Goal: Task Accomplishment & Management: Use online tool/utility

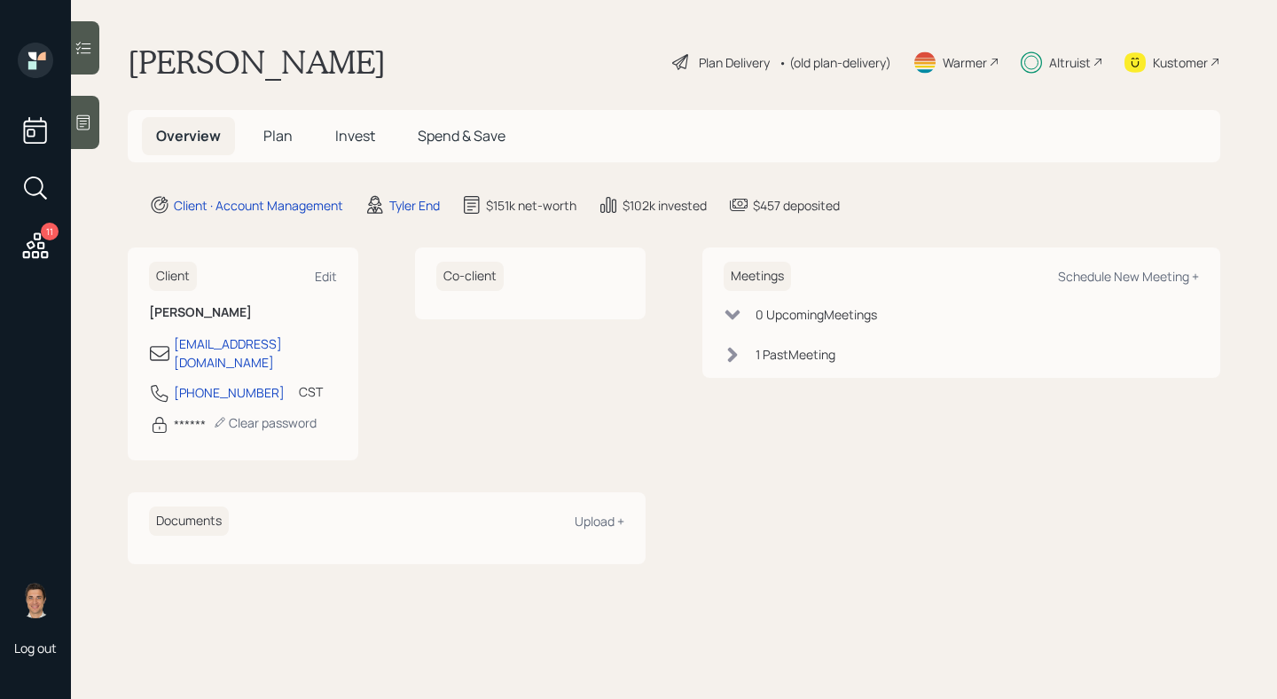
click at [444, 152] on h5 "Spend & Save" at bounding box center [461, 136] width 116 height 38
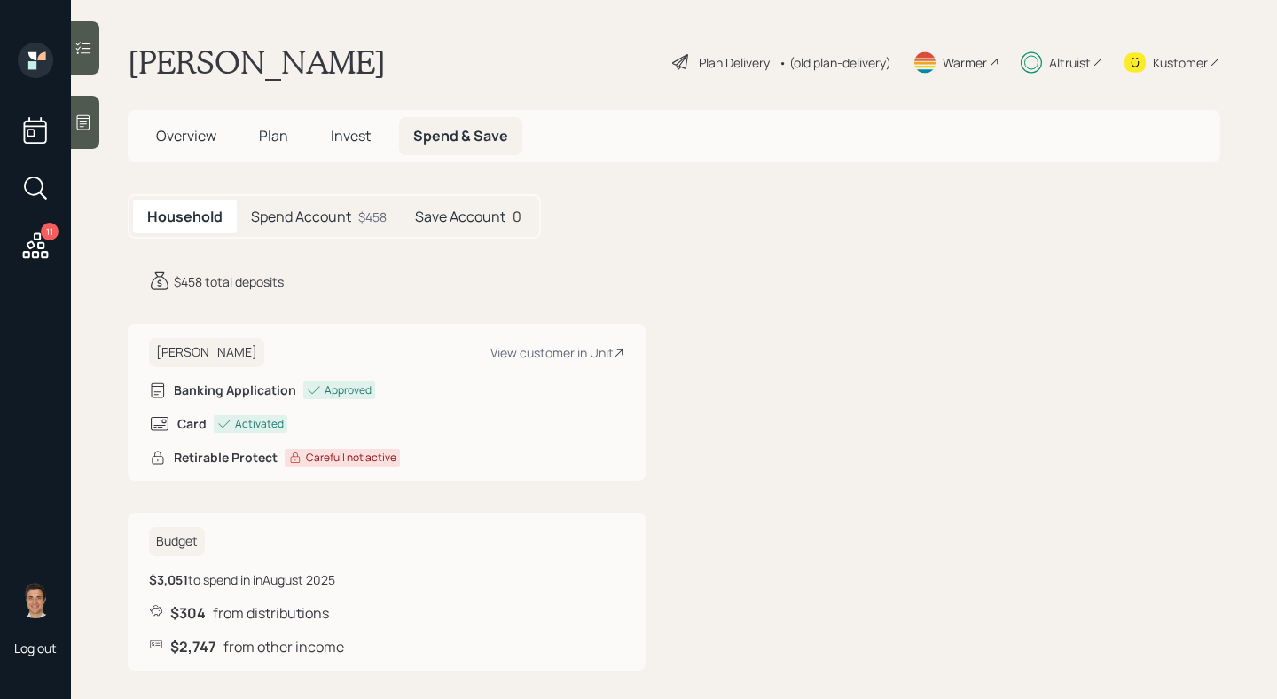
click at [262, 131] on span "Plan" at bounding box center [273, 136] width 29 height 20
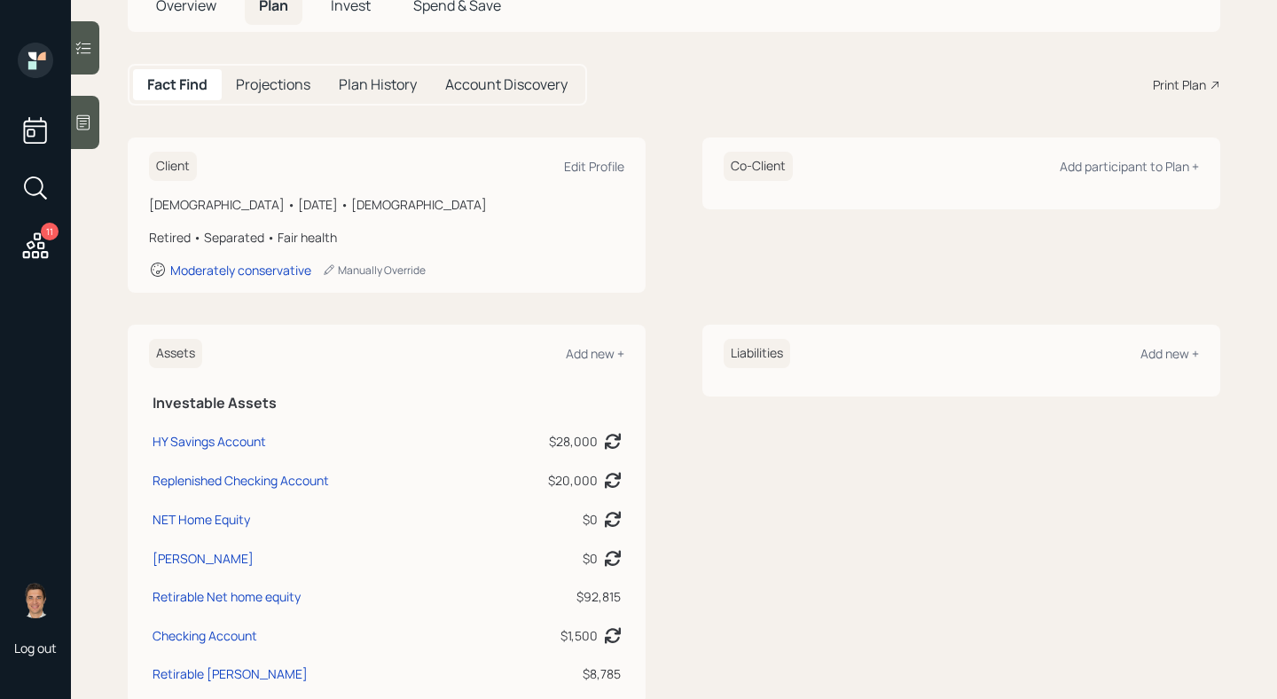
scroll to position [226, 0]
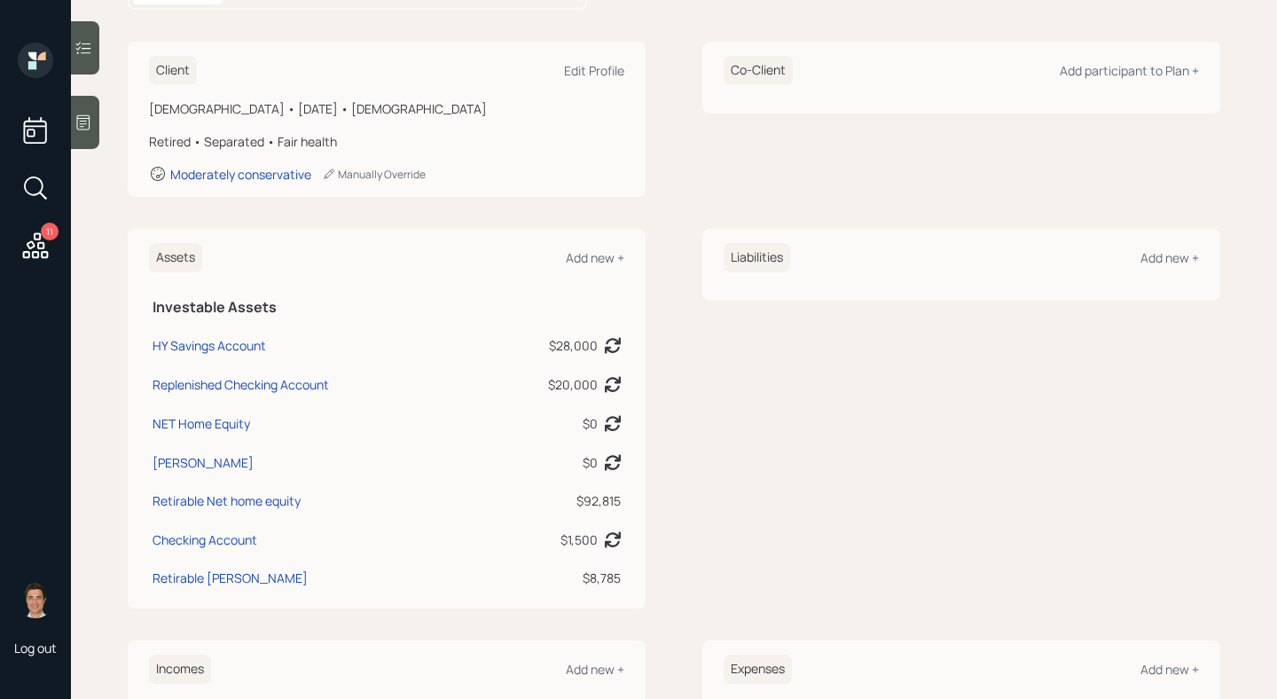
click at [613, 504] on div "$92,815" at bounding box center [552, 500] width 137 height 19
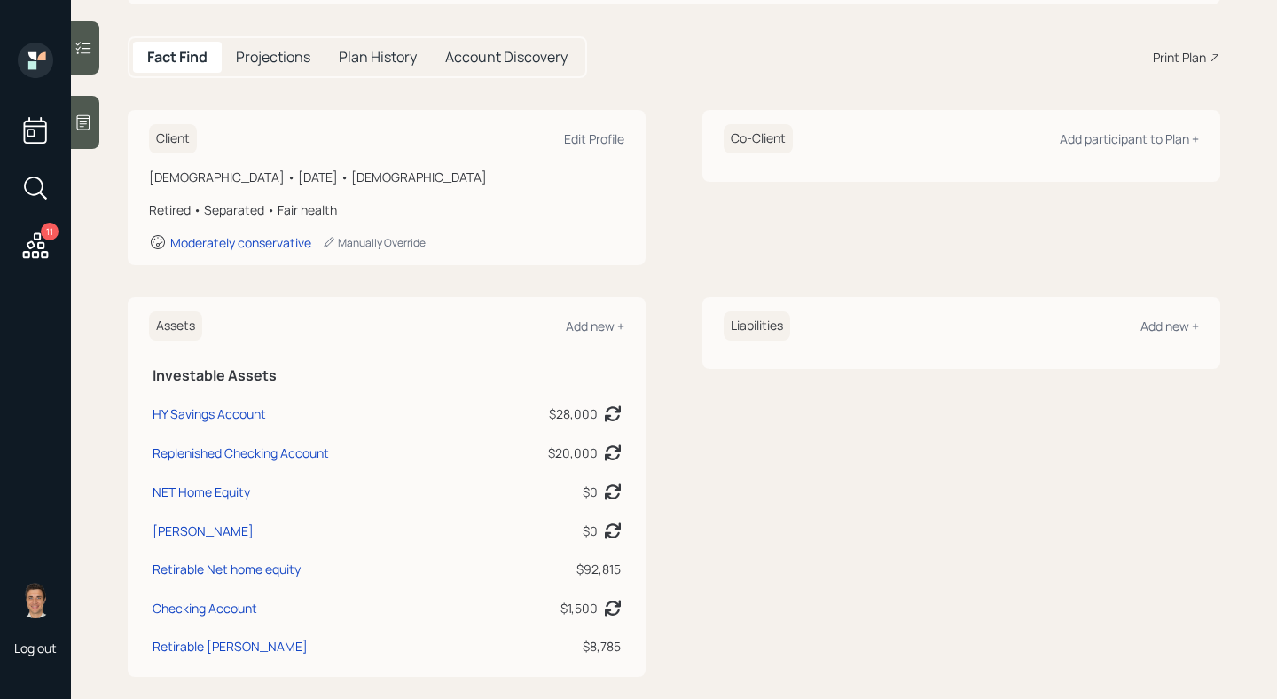
scroll to position [0, 0]
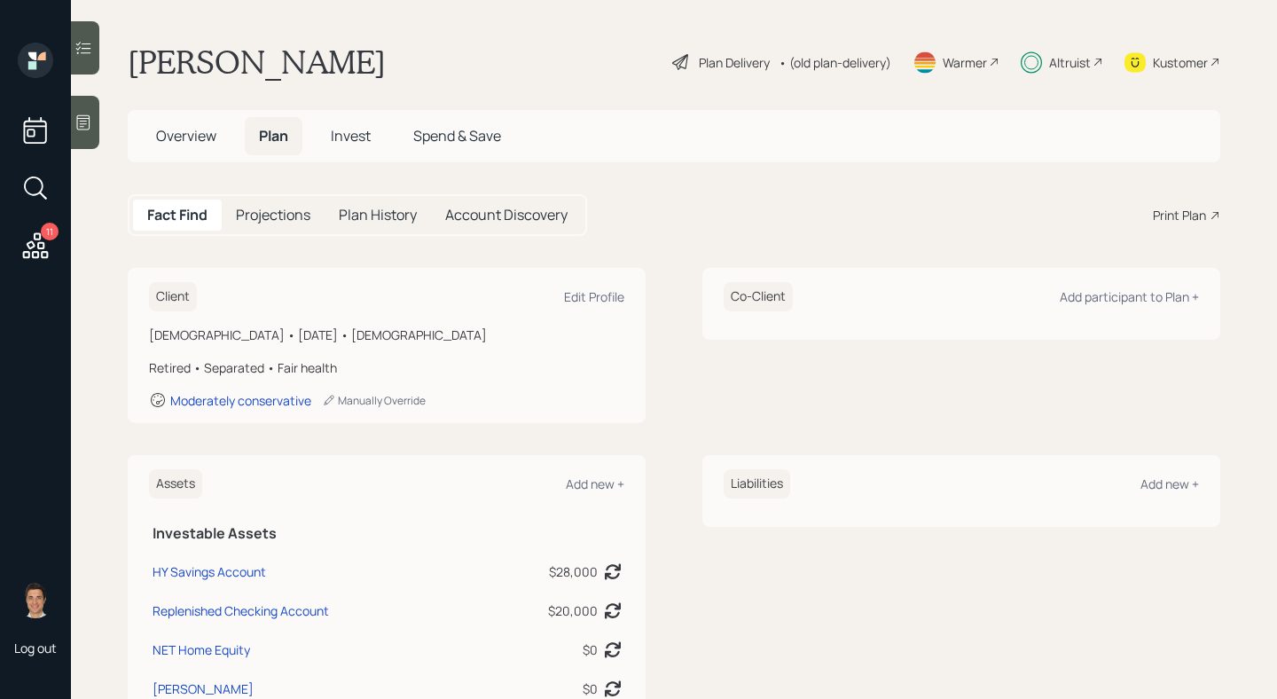
click at [741, 53] on div "Plan Delivery" at bounding box center [734, 62] width 71 height 19
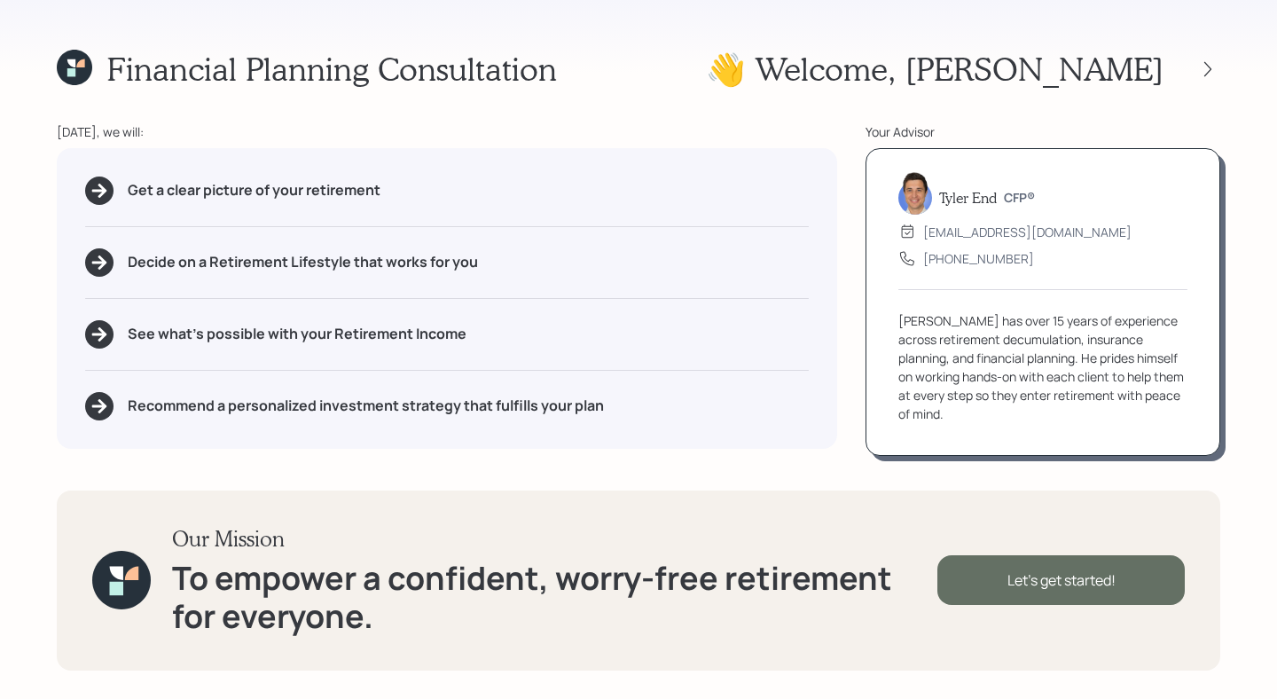
click at [1022, 572] on div "Let's get started!" at bounding box center [1060, 580] width 247 height 50
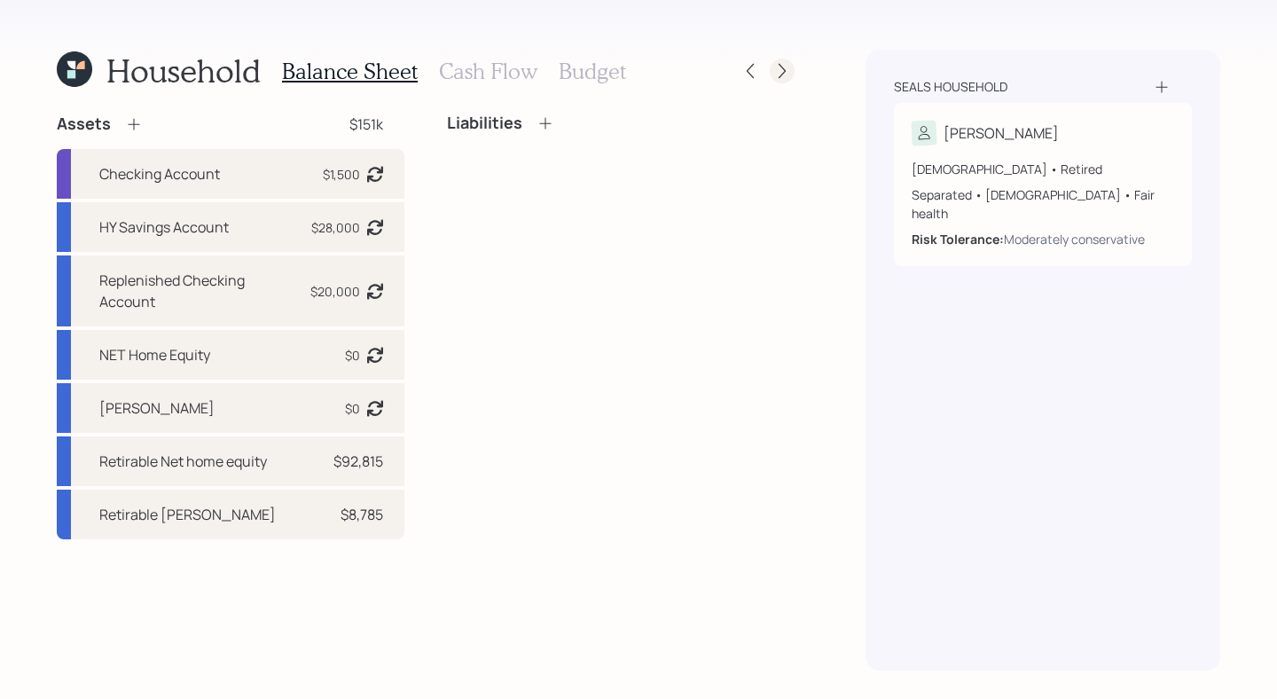
click at [783, 76] on icon at bounding box center [782, 71] width 18 height 18
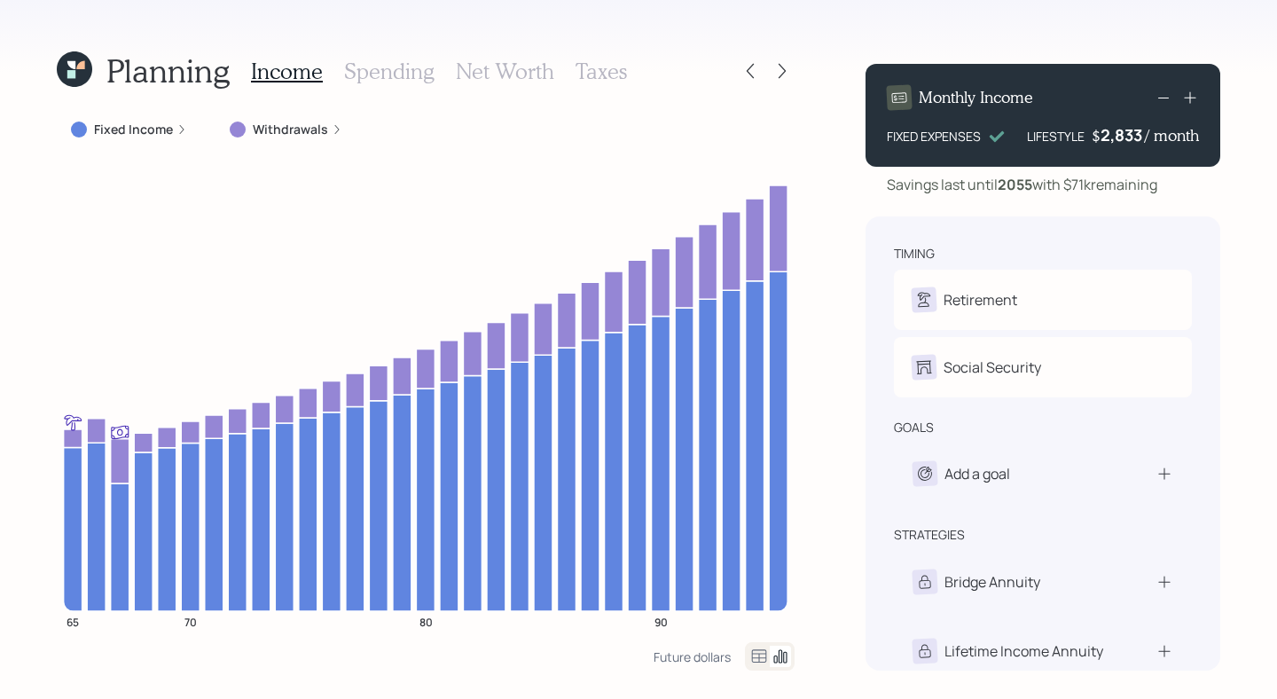
click at [145, 130] on label "Fixed Income" at bounding box center [133, 130] width 79 height 18
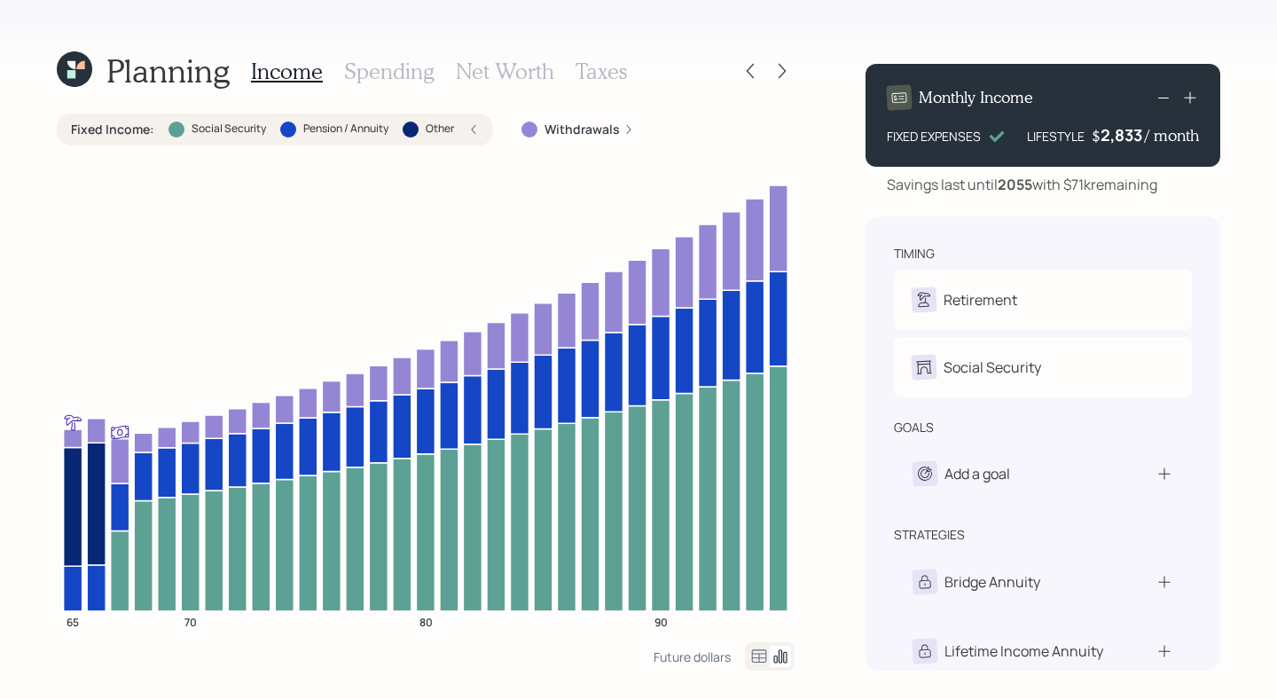
click at [408, 90] on div "Income Spending Net Worth Taxes" at bounding box center [439, 71] width 376 height 43
click at [406, 84] on div "Income Spending Net Worth Taxes" at bounding box center [439, 71] width 376 height 43
click at [406, 76] on h3 "Spending" at bounding box center [389, 72] width 90 height 26
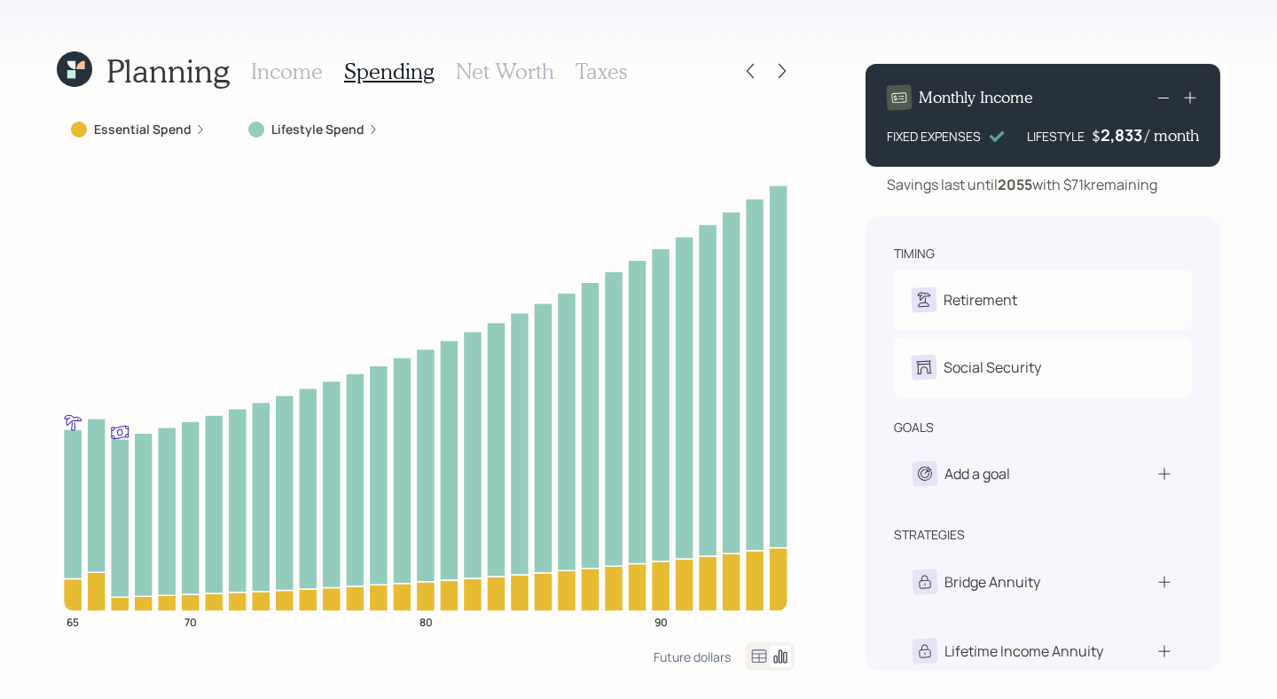
click at [185, 122] on label "Essential Spend" at bounding box center [143, 130] width 98 height 18
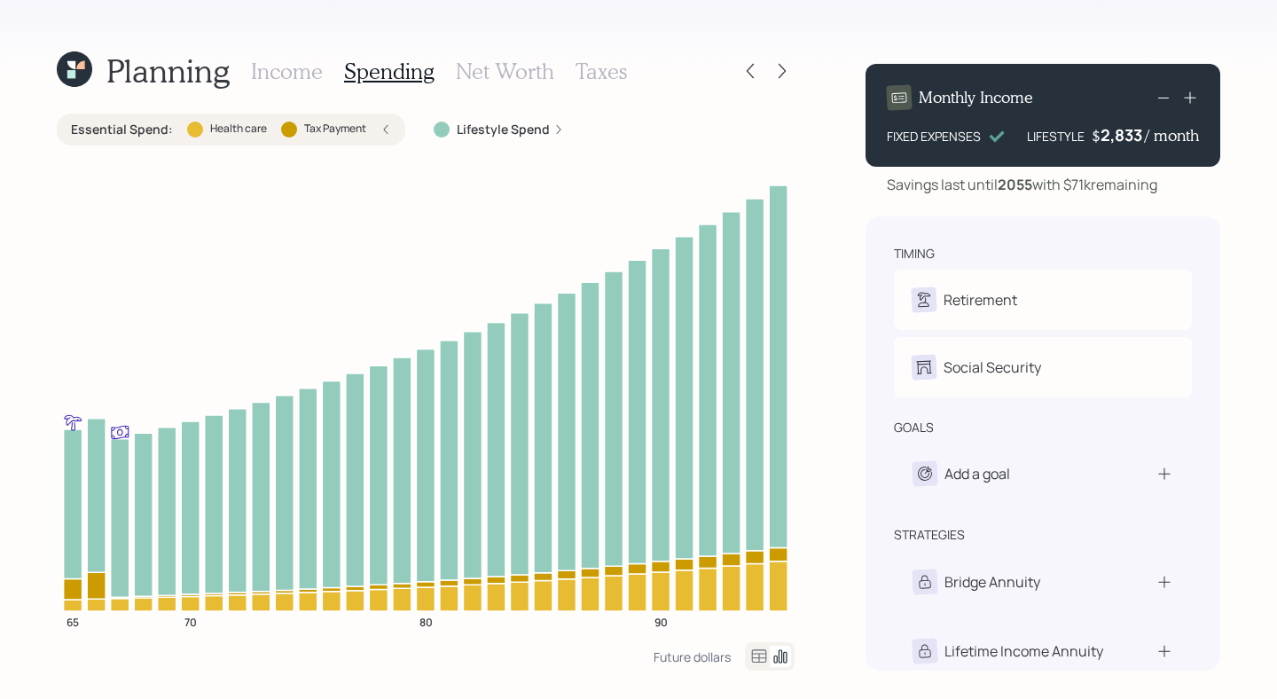
click at [477, 132] on label "Lifestyle Spend" at bounding box center [503, 130] width 93 height 18
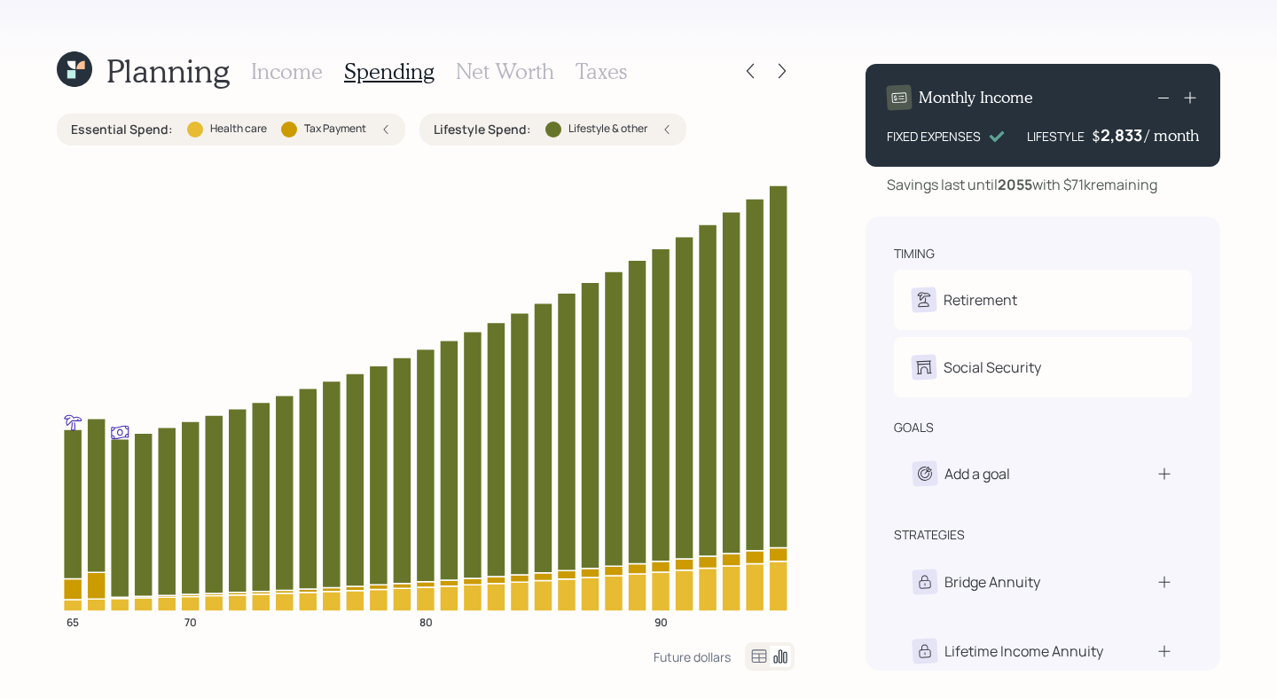
click at [448, 130] on label "Lifestyle Spend :" at bounding box center [483, 130] width 98 height 18
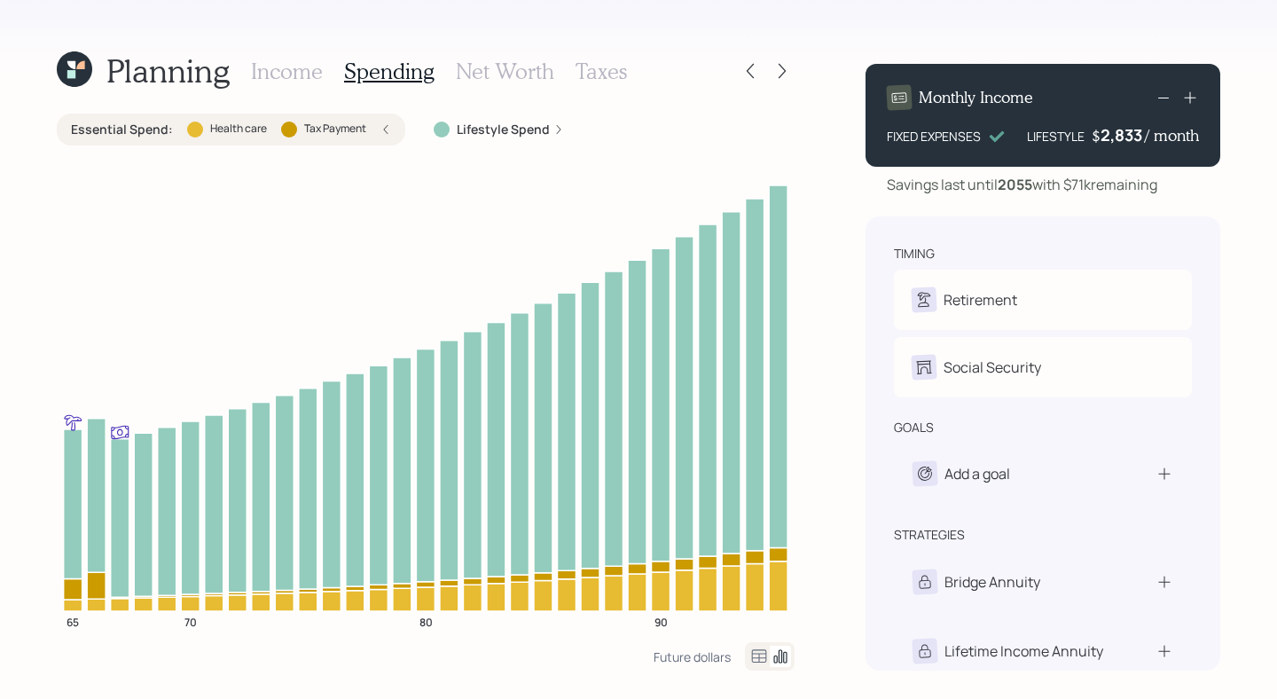
click at [247, 136] on label "Health care" at bounding box center [238, 128] width 57 height 15
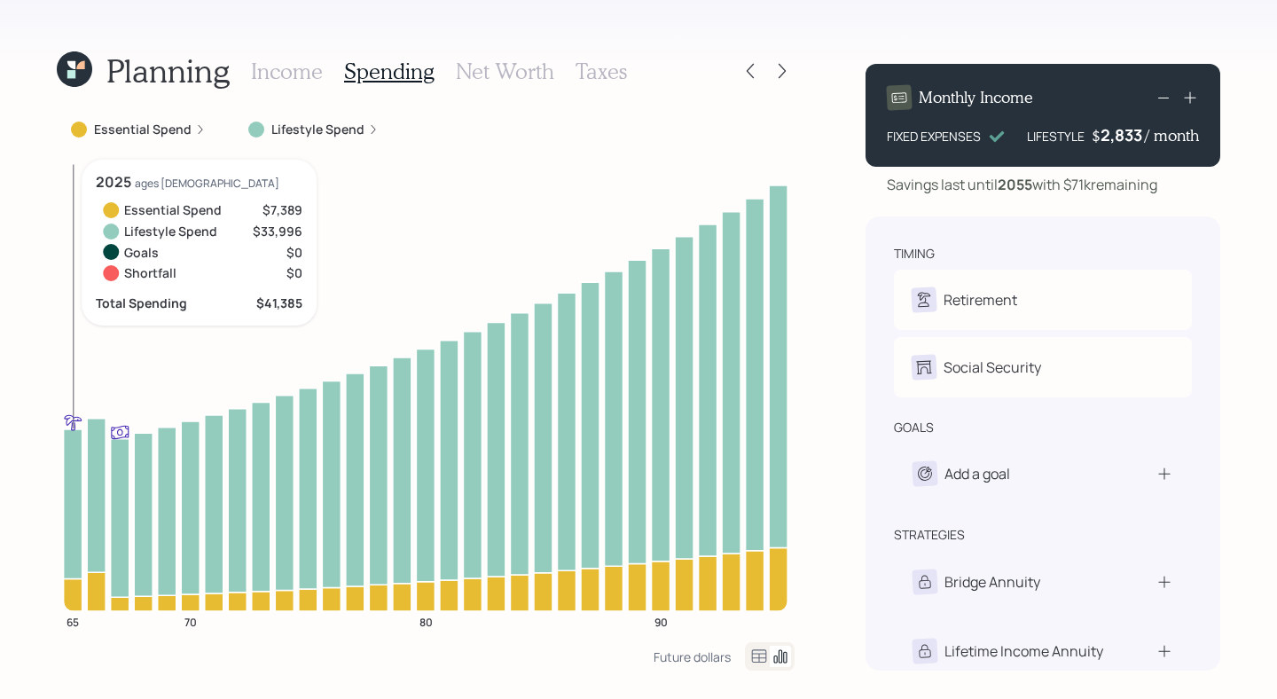
click at [67, 447] on icon at bounding box center [73, 503] width 19 height 149
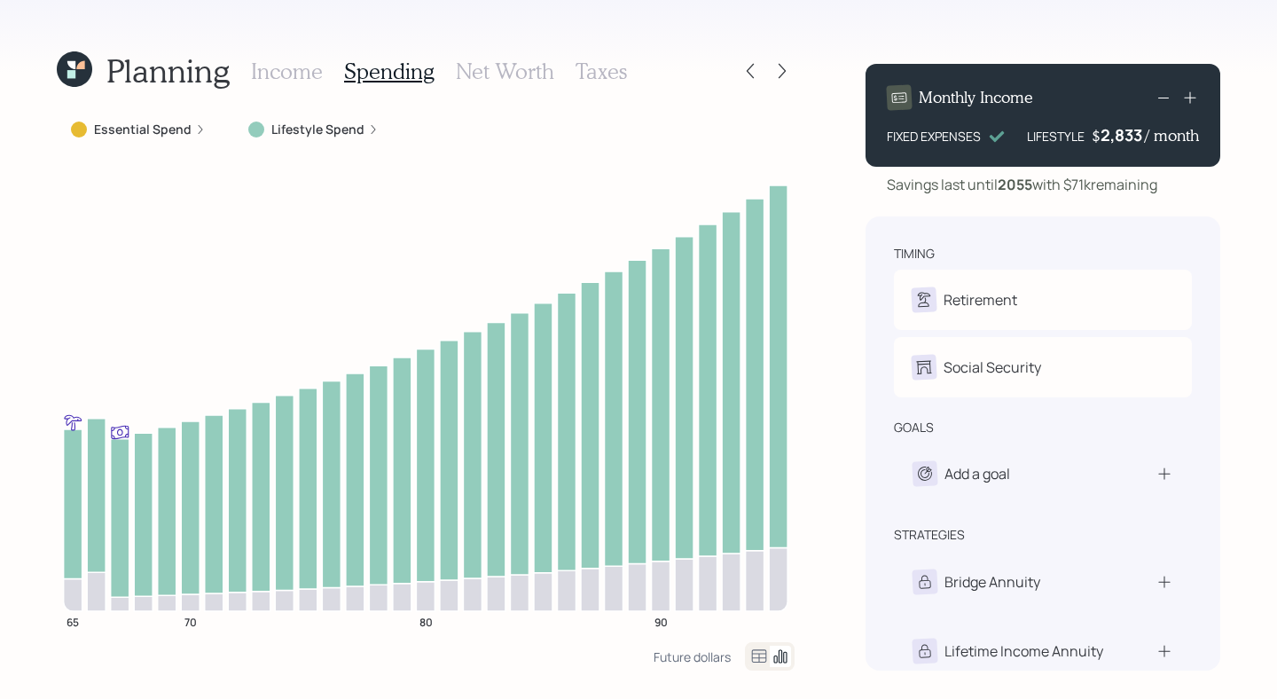
click at [276, 126] on label "Lifestyle Spend" at bounding box center [317, 130] width 93 height 18
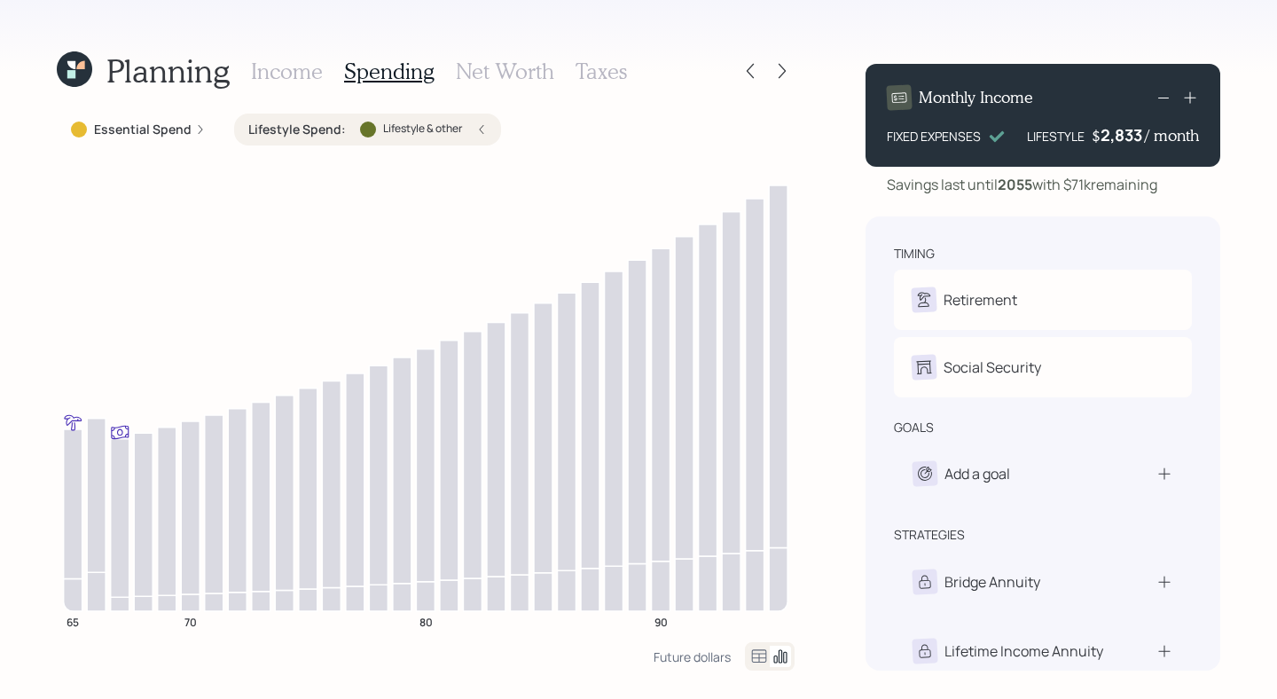
click at [160, 134] on label "Essential Spend" at bounding box center [143, 130] width 98 height 18
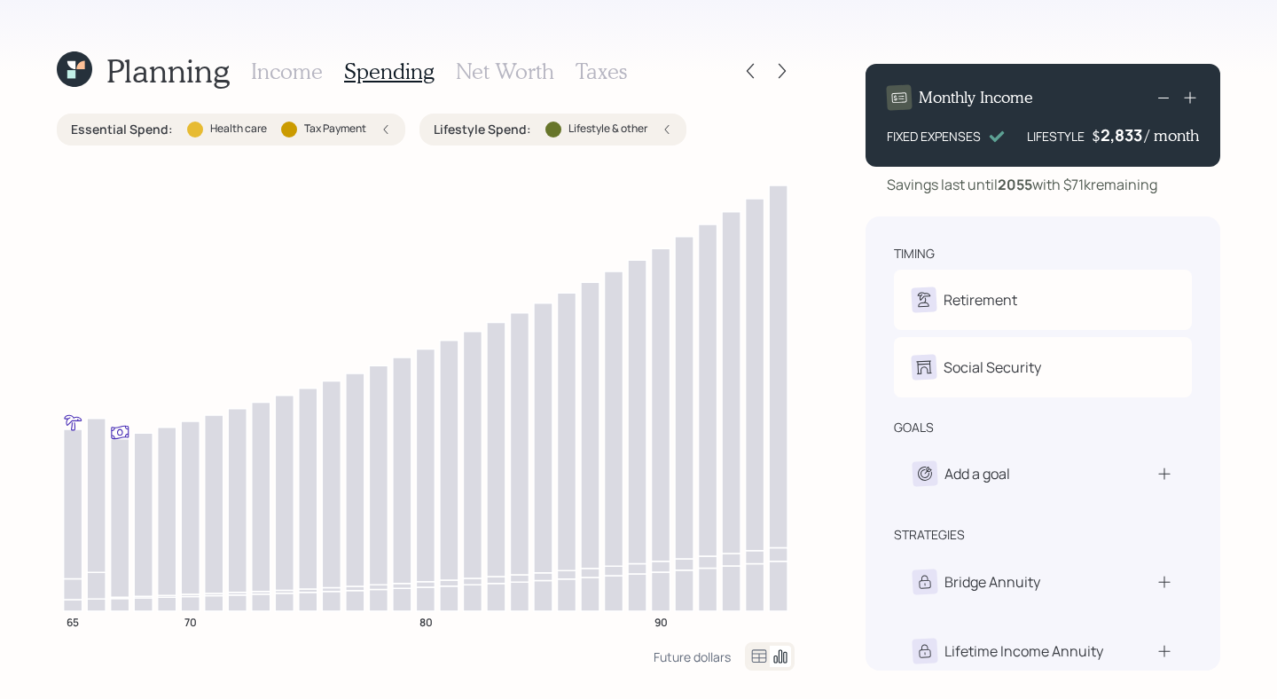
click at [199, 141] on div "Essential Spend : Health care Tax Payment" at bounding box center [231, 129] width 348 height 32
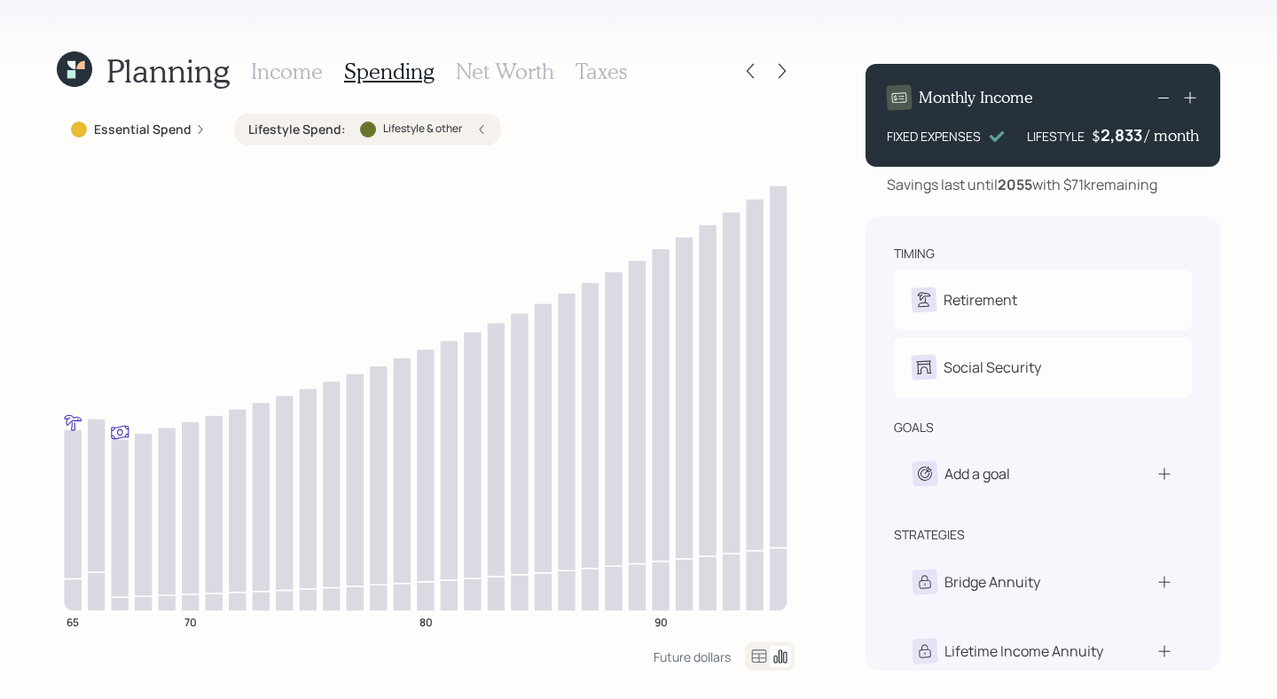
click at [176, 134] on label "Essential Spend" at bounding box center [143, 130] width 98 height 18
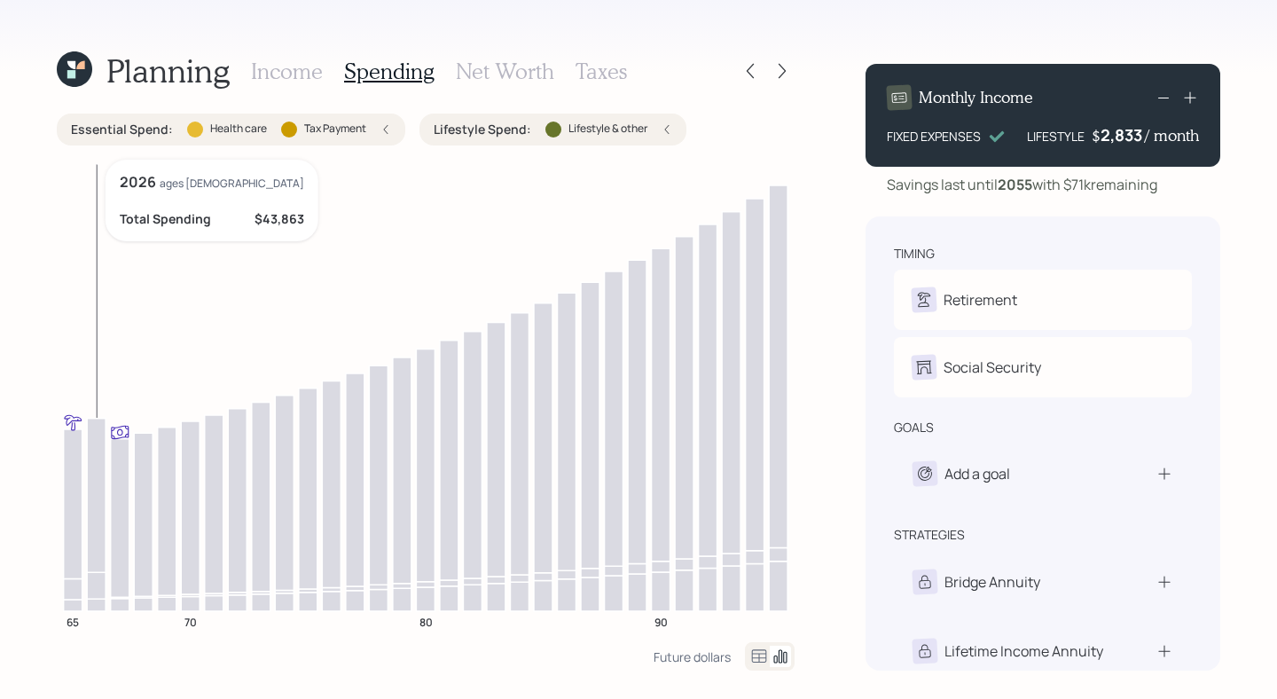
click at [97, 517] on icon at bounding box center [96, 494] width 19 height 153
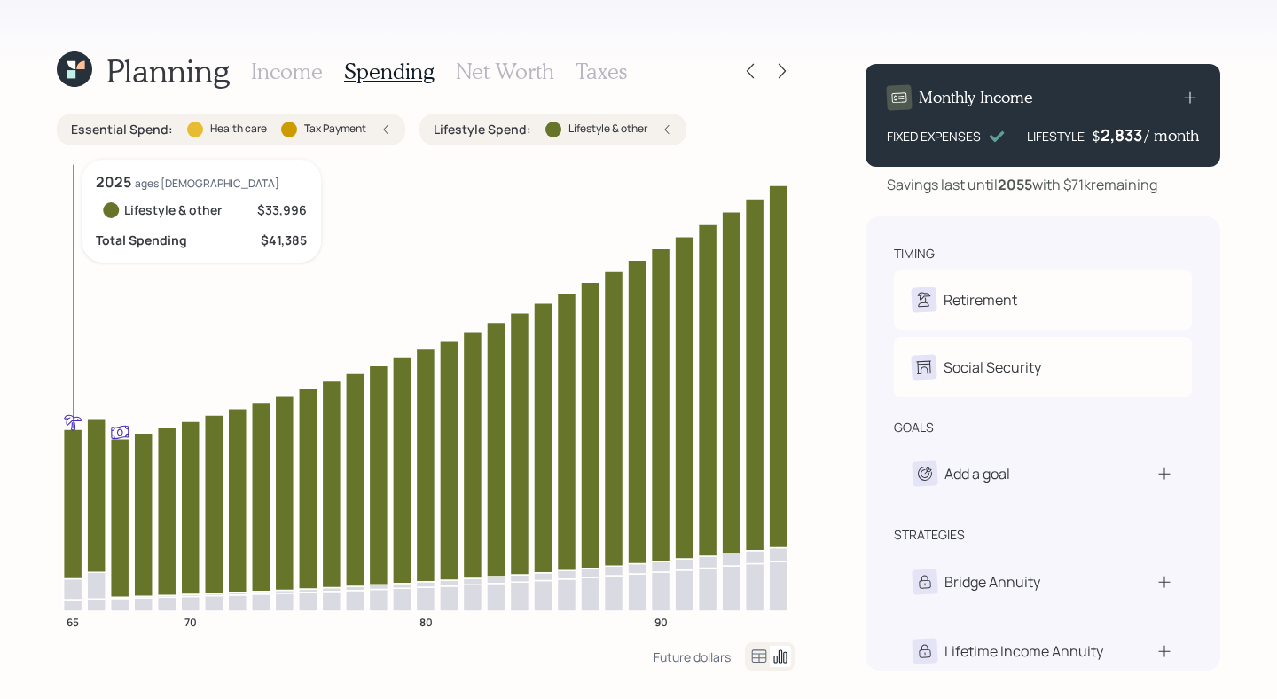
click at [70, 510] on icon at bounding box center [73, 503] width 19 height 149
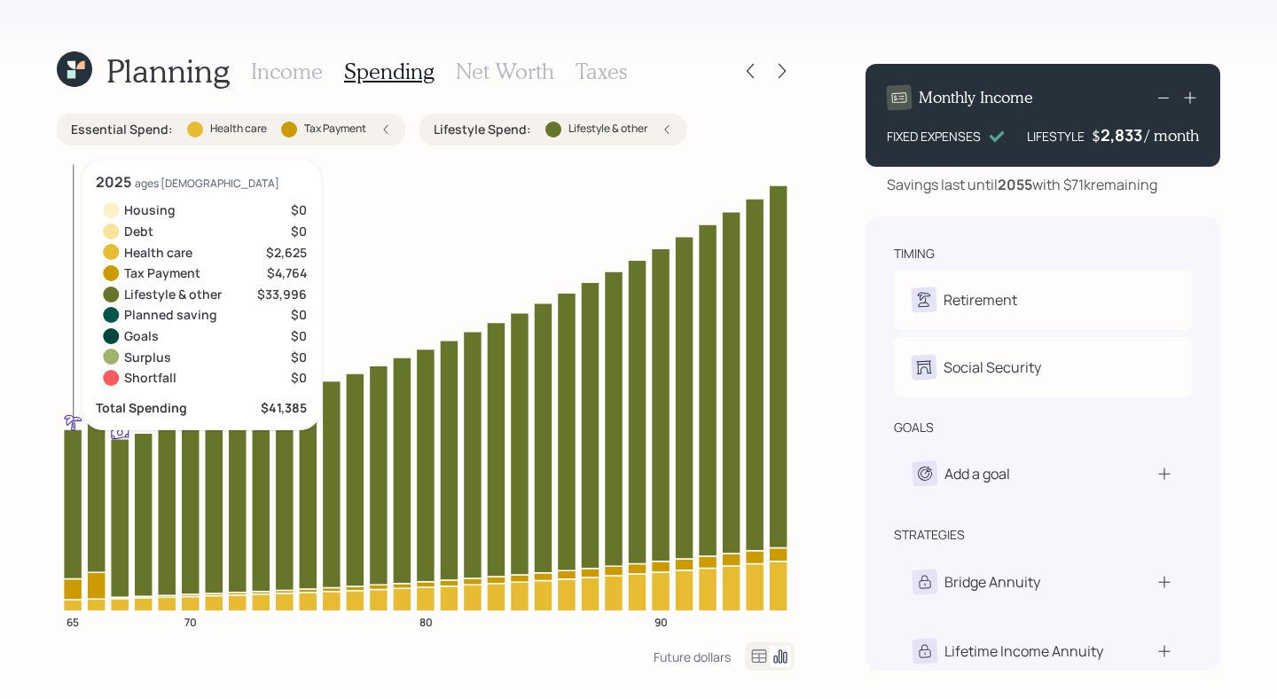
click at [69, 591] on icon at bounding box center [73, 588] width 19 height 21
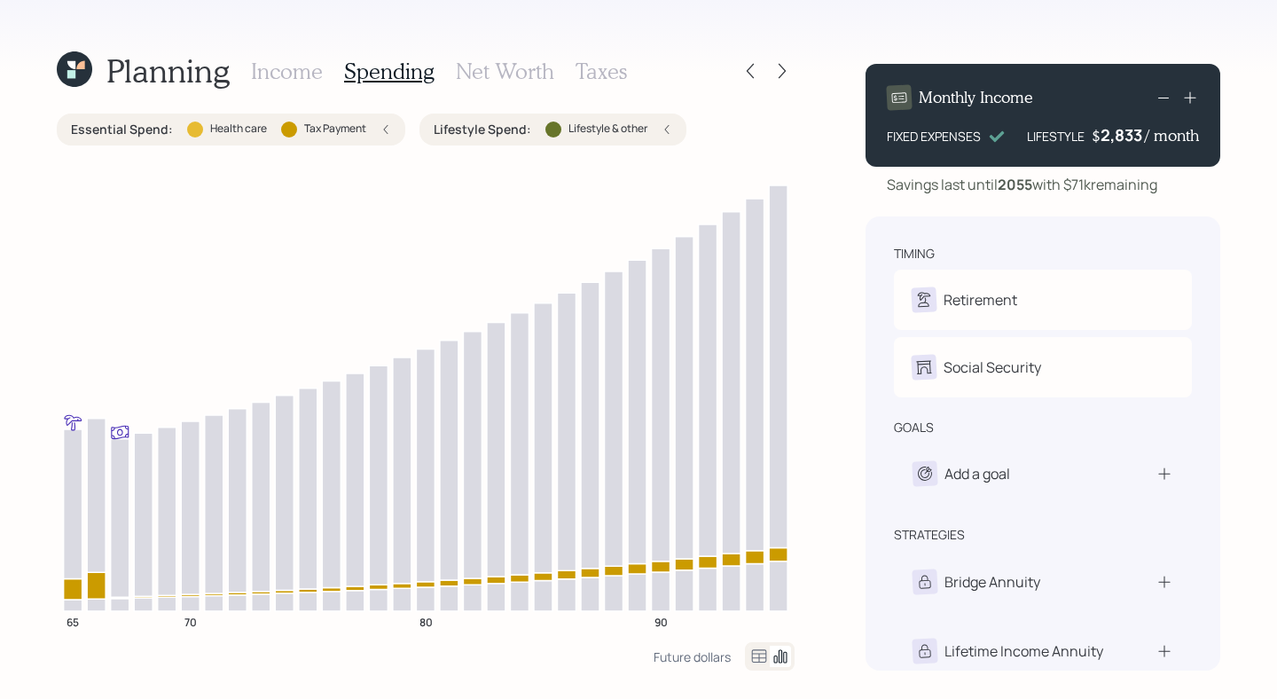
click at [72, 614] on tspan "65" at bounding box center [72, 621] width 12 height 15
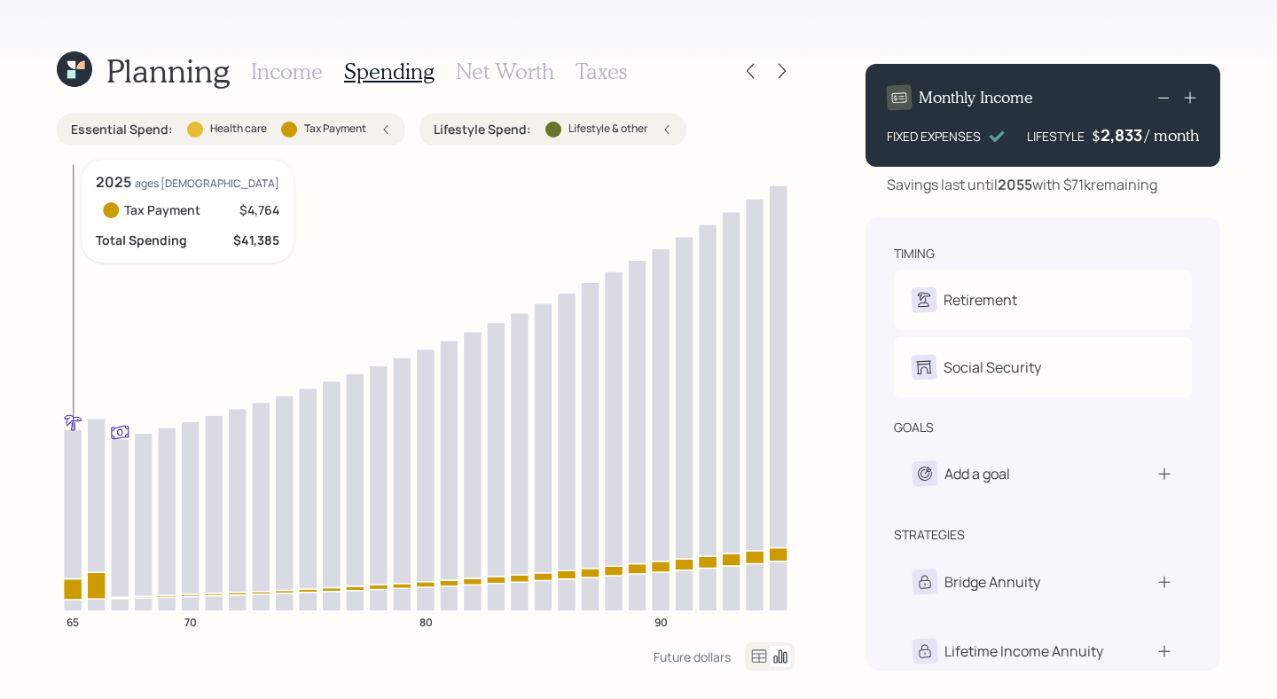
click at [72, 605] on icon at bounding box center [73, 605] width 19 height 12
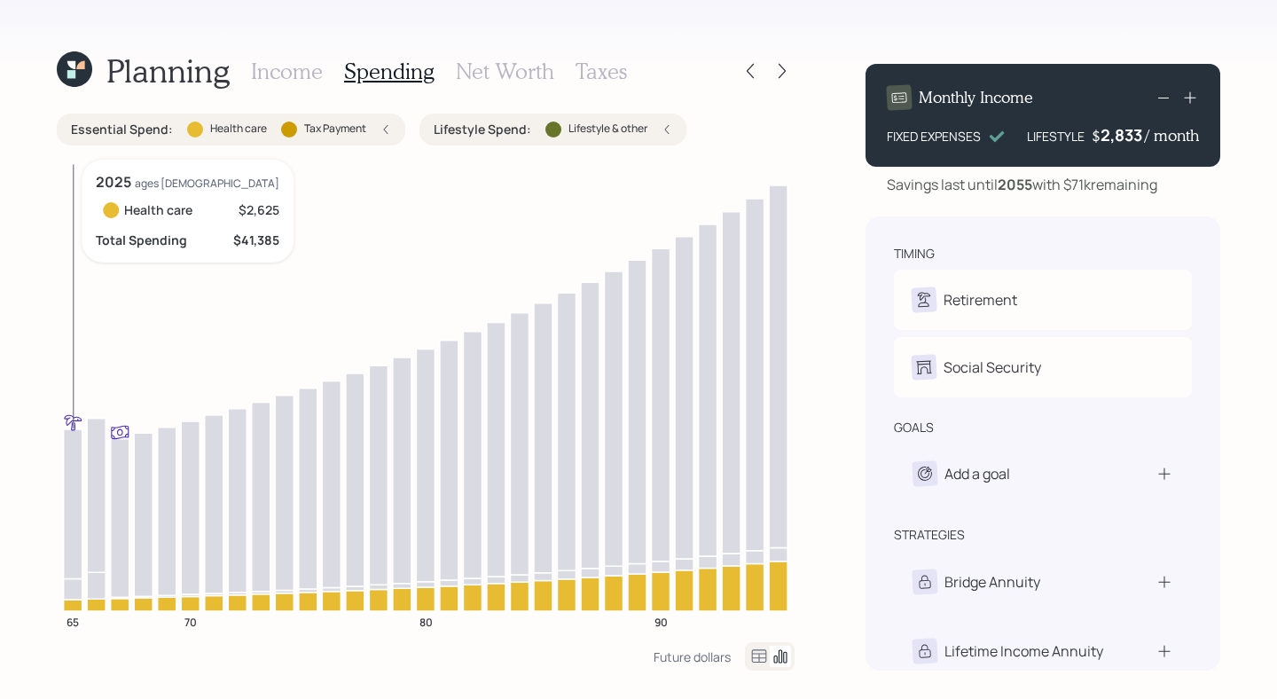
click at [73, 535] on icon at bounding box center [73, 503] width 19 height 149
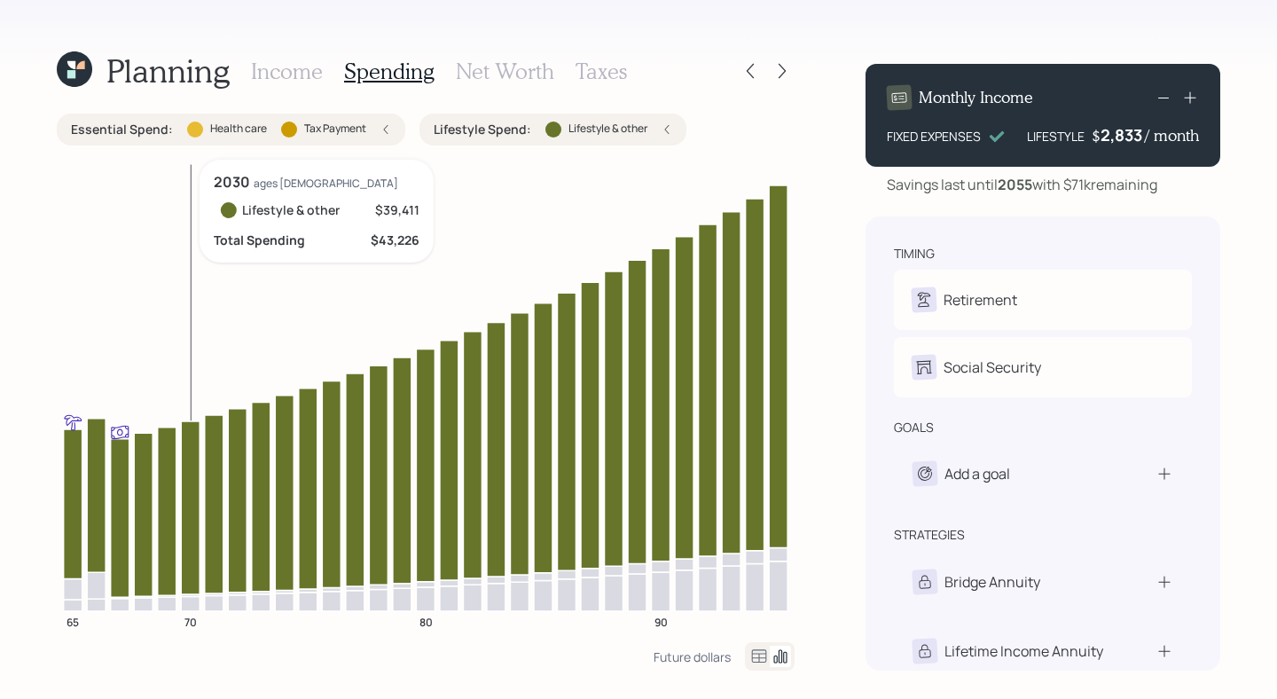
click at [185, 328] on icon "65 70 80 90" at bounding box center [426, 401] width 738 height 482
click at [201, 340] on icon "65 70 80 90" at bounding box center [426, 401] width 738 height 482
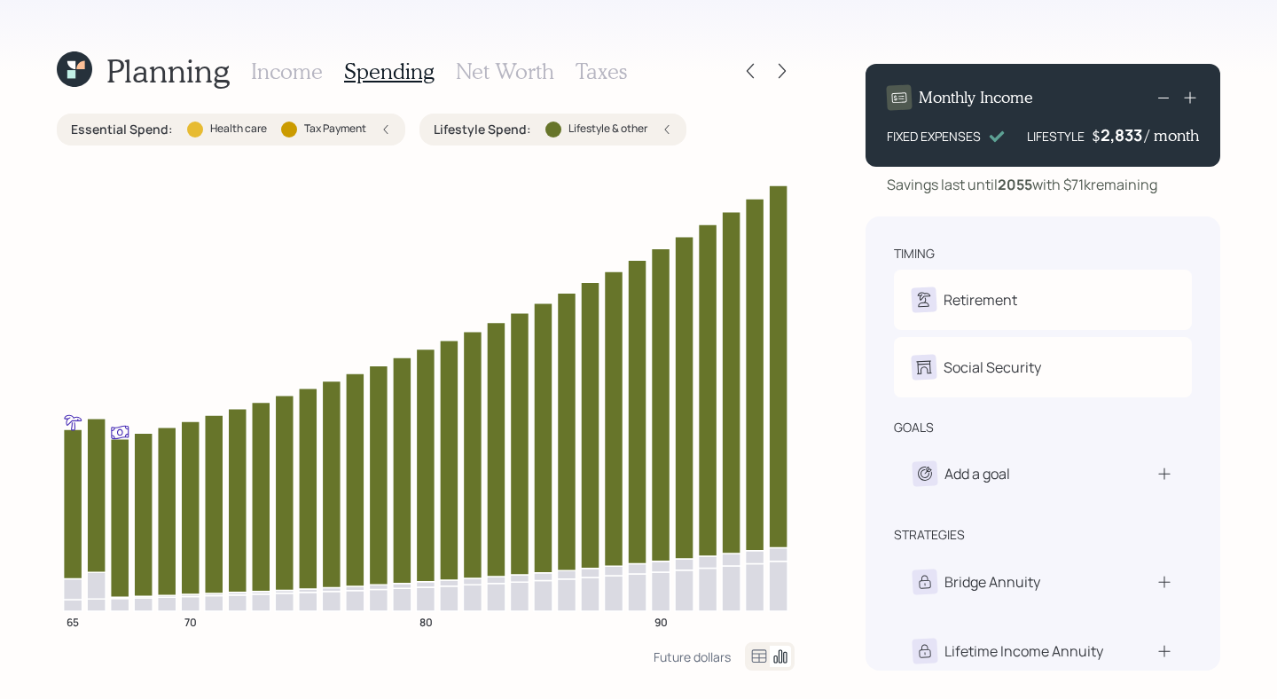
click at [267, 85] on div "Income Spending Net Worth Taxes" at bounding box center [439, 71] width 376 height 43
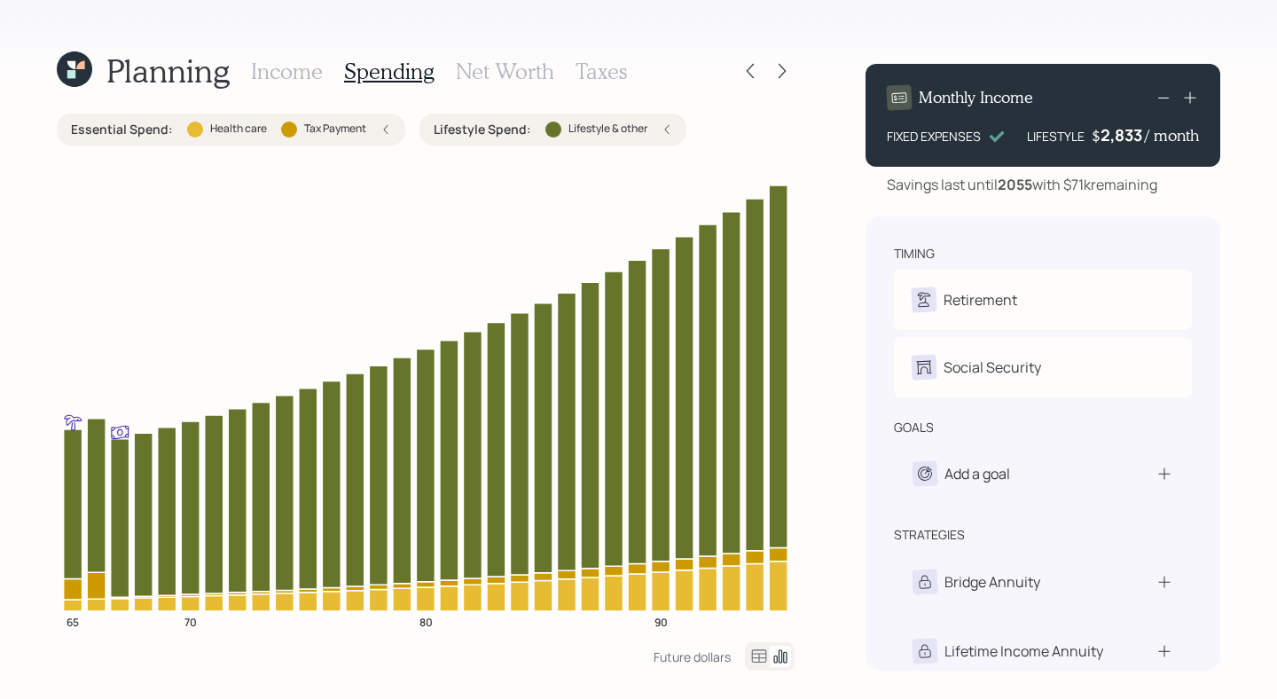
click at [270, 77] on h3 "Income" at bounding box center [287, 72] width 72 height 26
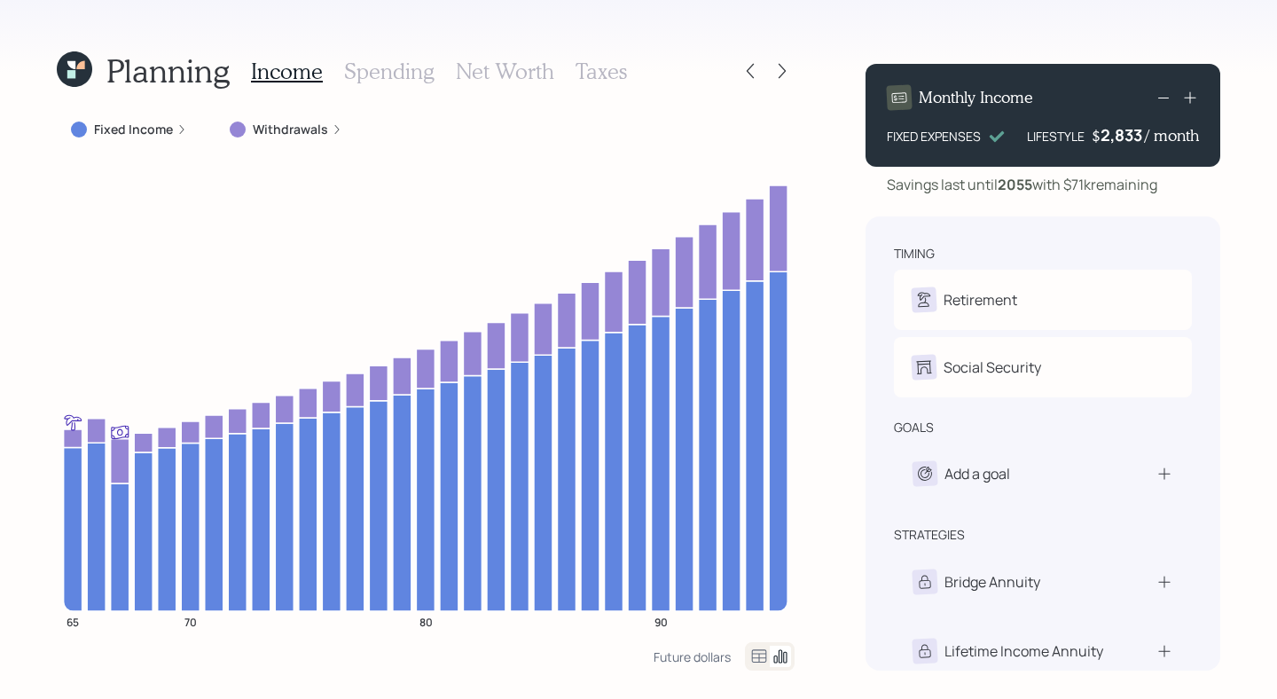
click at [207, 83] on h1 "Planning" at bounding box center [167, 70] width 123 height 38
click at [84, 75] on icon at bounding box center [74, 68] width 35 height 35
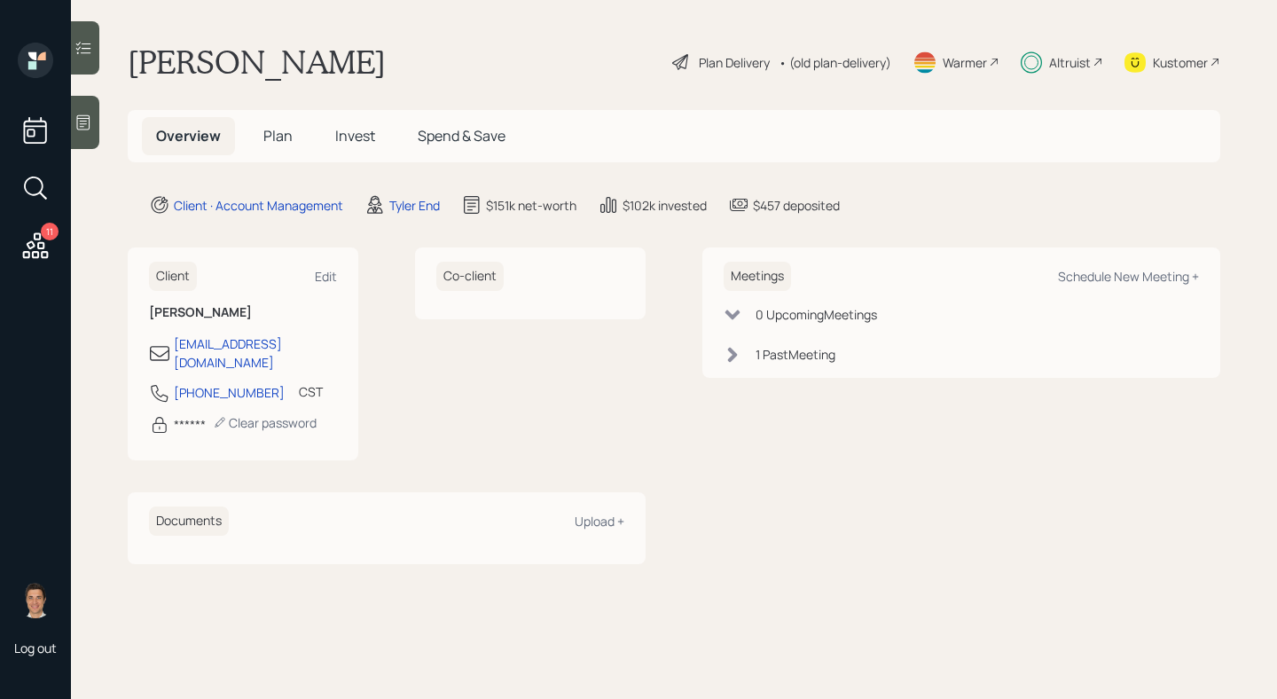
click at [787, 61] on div "• (old plan-delivery)" at bounding box center [834, 62] width 113 height 19
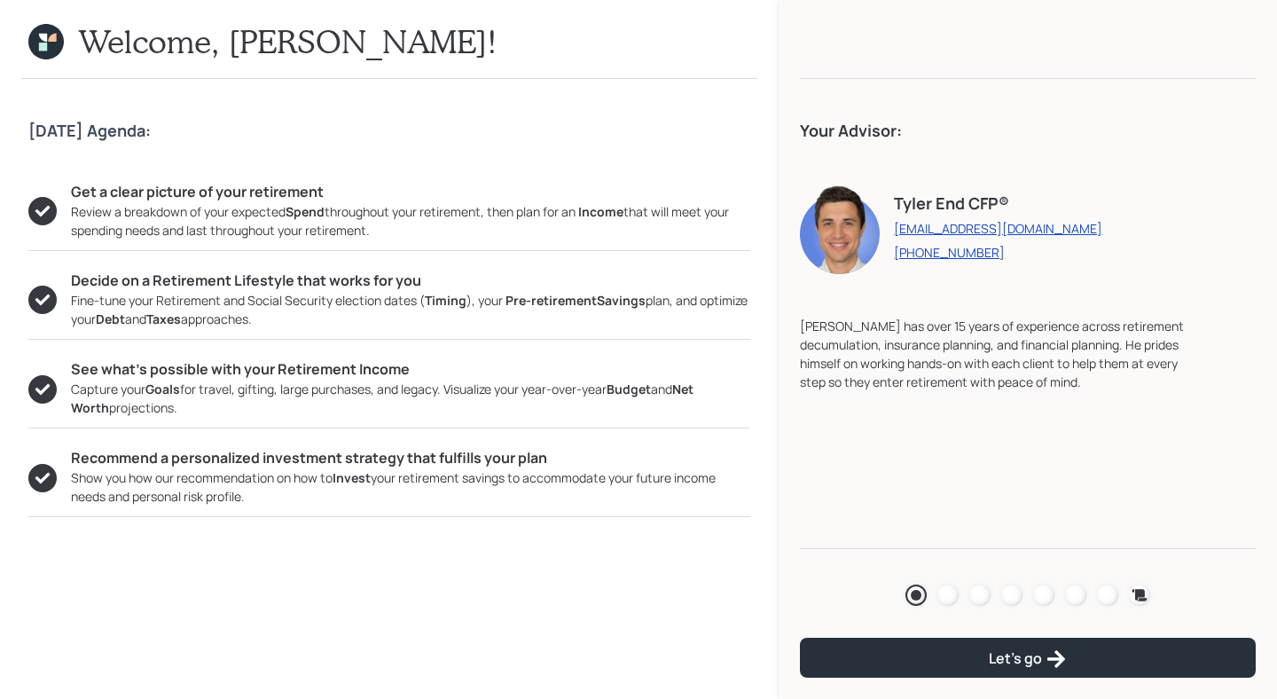
click at [960, 598] on div "Agenda Review Income Spend Net-worth Budget Taxes Invest" at bounding box center [1027, 594] width 245 height 21
click at [954, 595] on div at bounding box center [947, 594] width 21 height 21
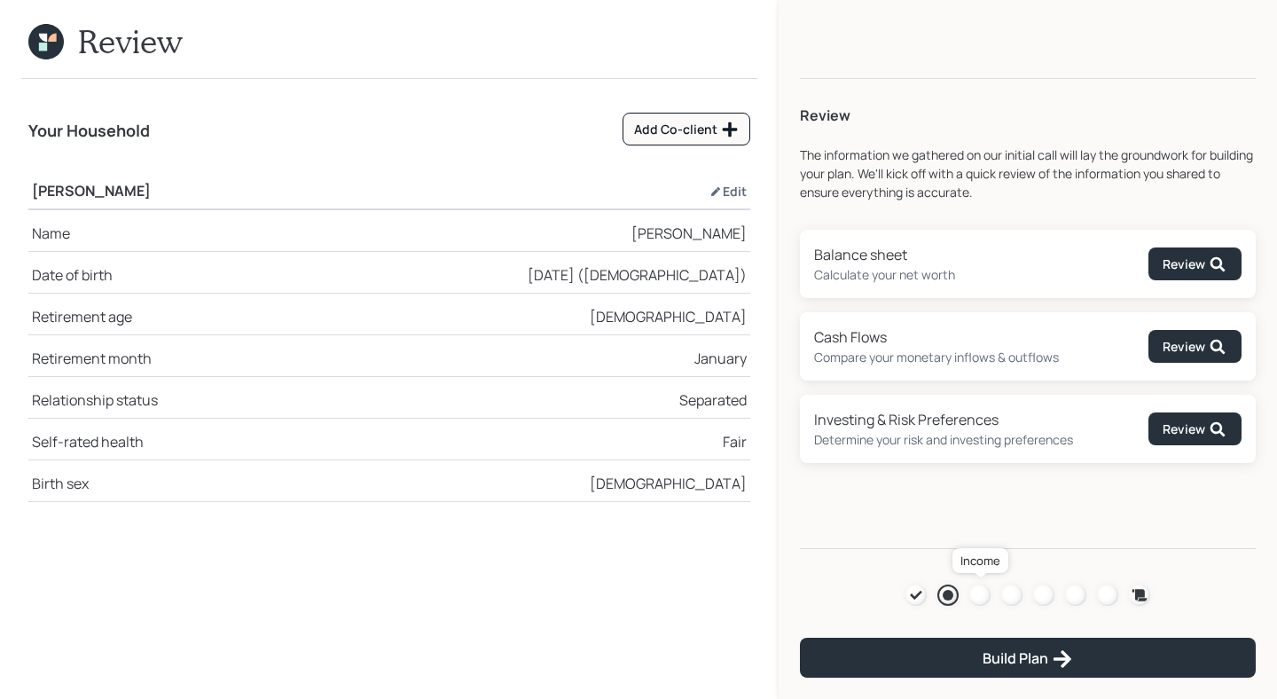
click at [983, 602] on div at bounding box center [979, 594] width 21 height 21
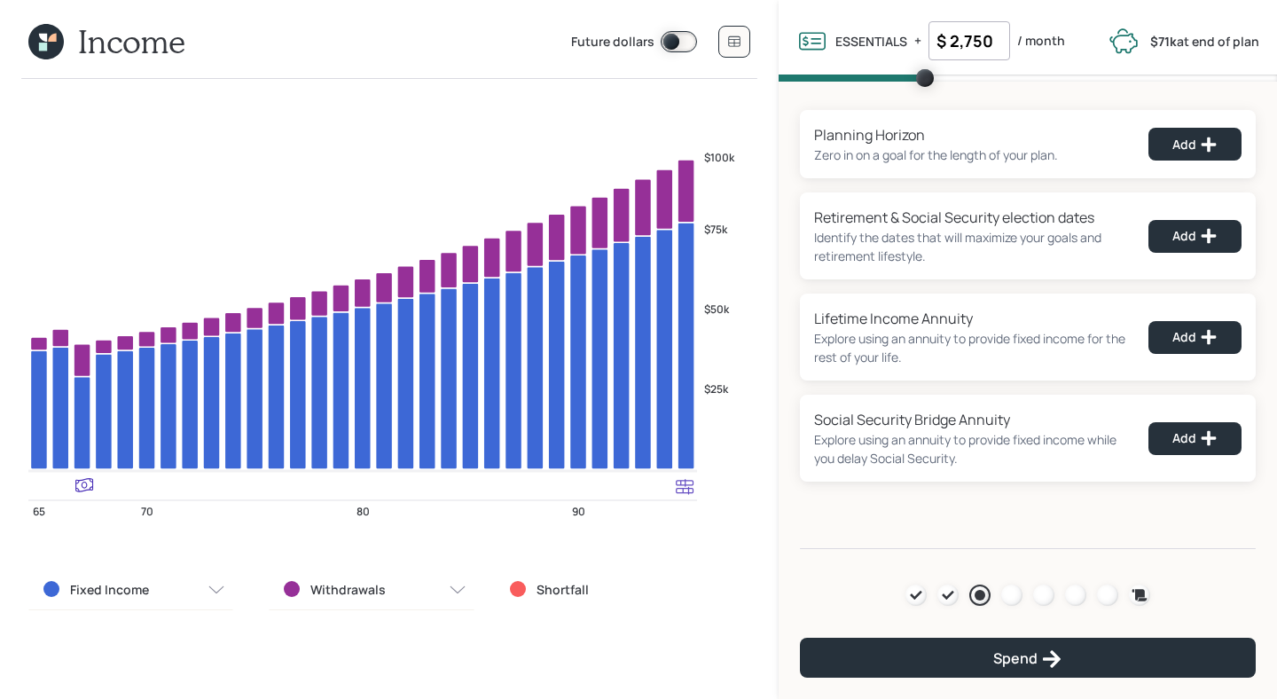
click at [987, 49] on input "$ 2,750" at bounding box center [969, 40] width 82 height 39
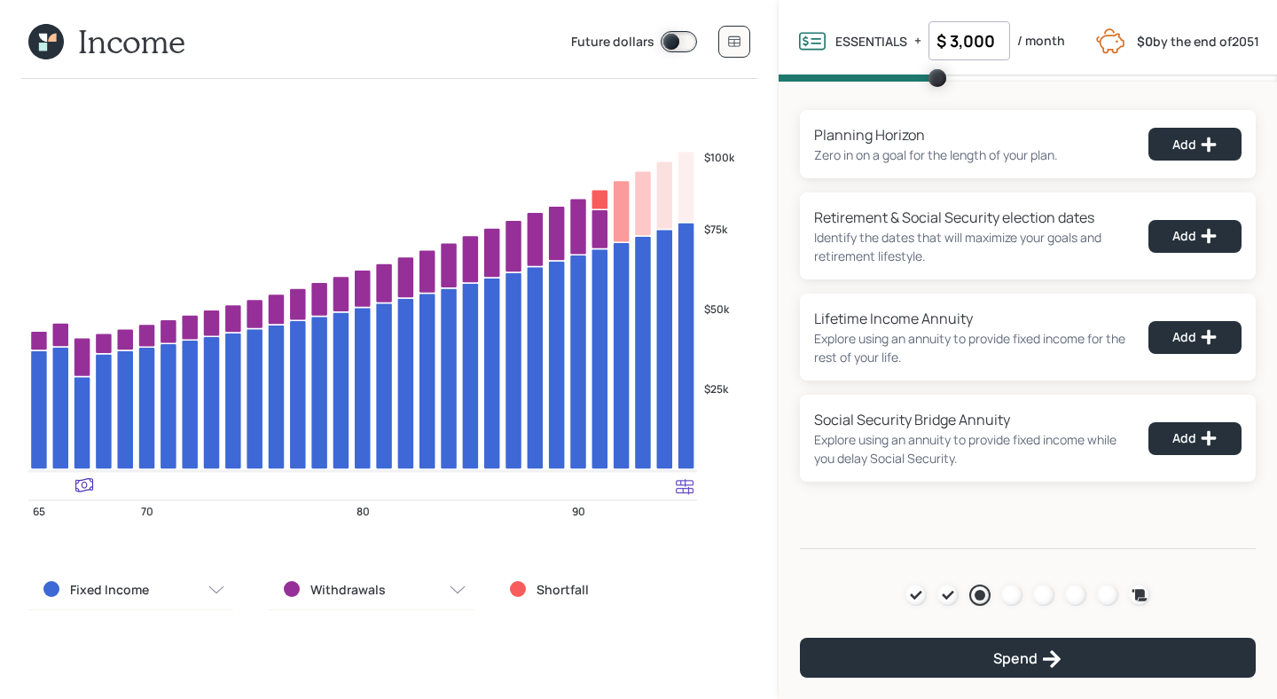
click at [978, 31] on input "$ 3,000" at bounding box center [969, 40] width 82 height 39
type input "$ 2,750"
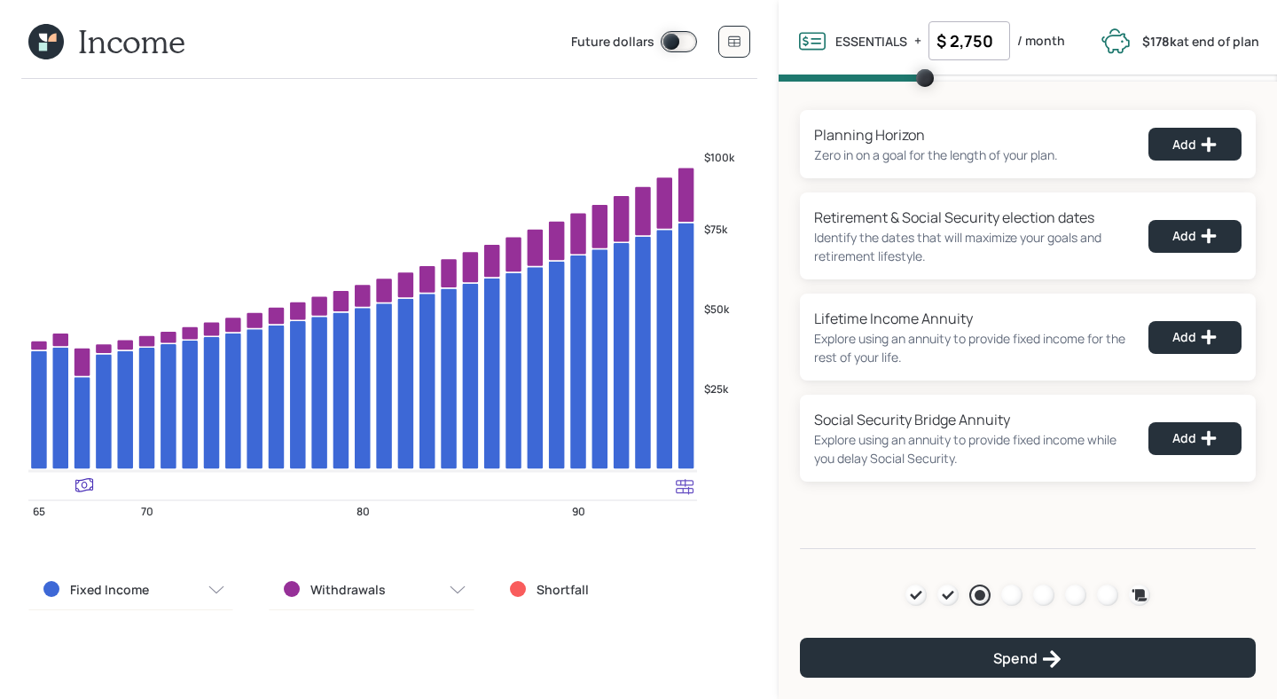
click at [787, 202] on div "Planning Horizon Zero in on a goal for the length of your plan. Add Retirement …" at bounding box center [1027, 315] width 498 height 467
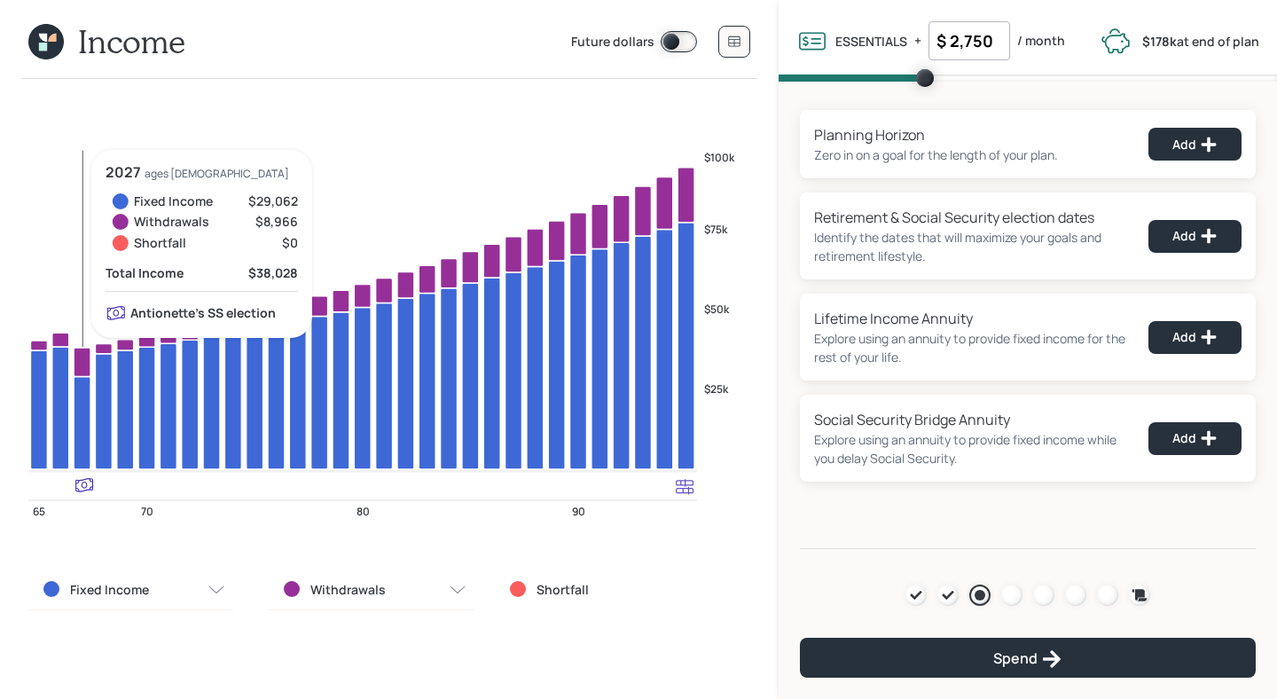
click at [106, 575] on div "Fixed Income" at bounding box center [130, 589] width 205 height 41
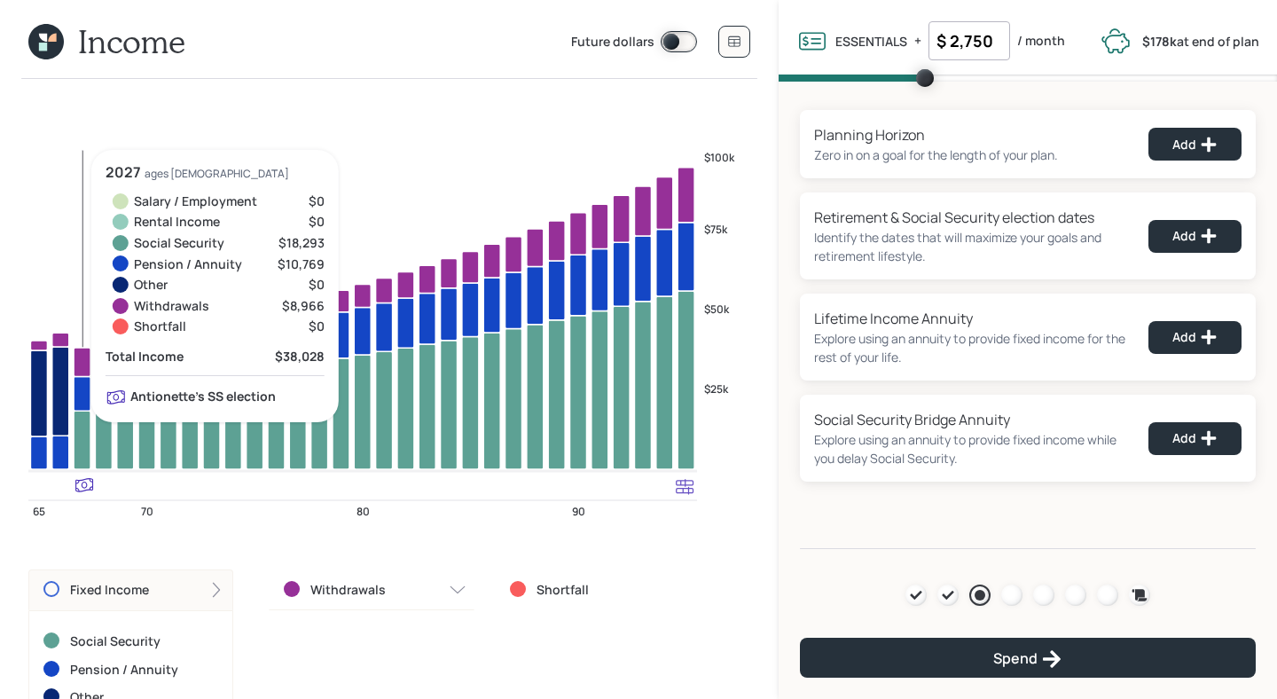
scroll to position [68, 0]
